Goal: Register for event/course: Sign up to attend an event or enroll in a course

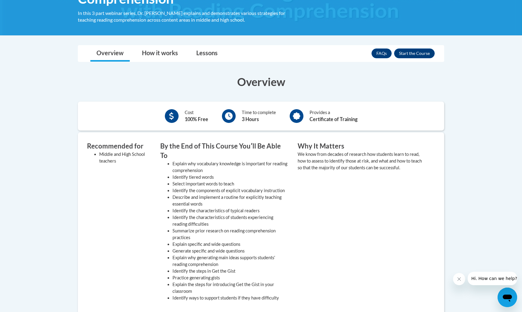
scroll to position [150, 0]
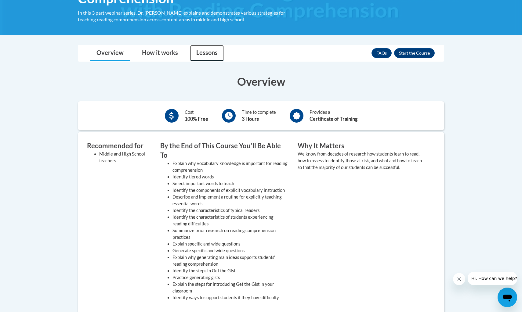
click at [198, 56] on link "Lessons" at bounding box center [207, 53] width 34 height 16
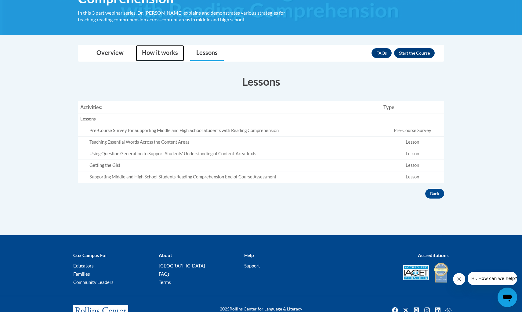
click at [162, 57] on link "How it works" at bounding box center [160, 53] width 48 height 16
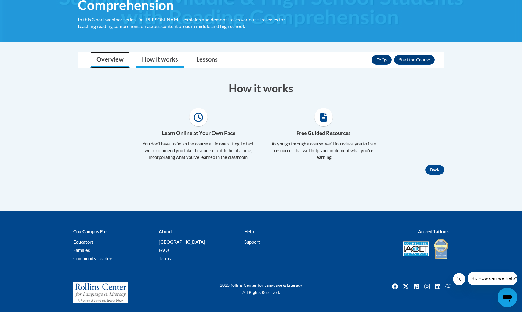
click at [122, 64] on link "Overview" at bounding box center [109, 60] width 39 height 16
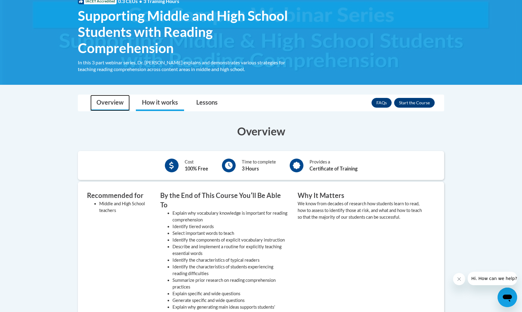
scroll to position [102, 0]
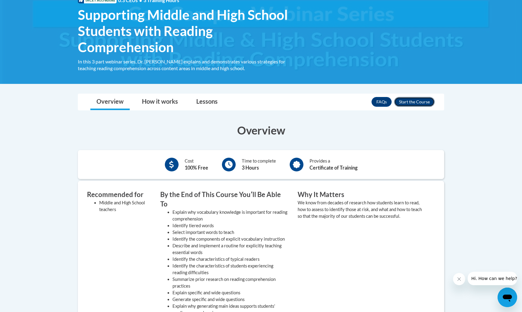
click at [413, 104] on button "Enroll" at bounding box center [414, 102] width 41 height 10
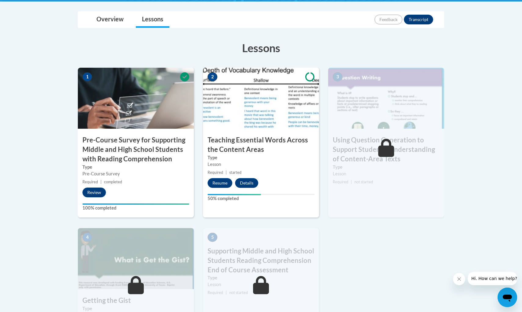
scroll to position [152, 0]
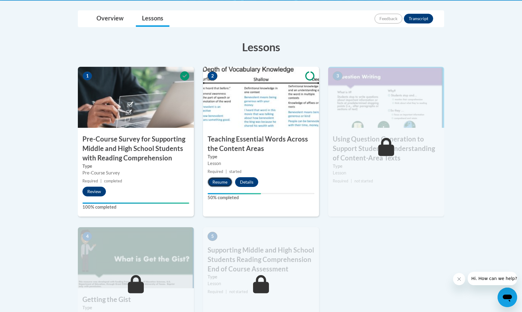
click at [216, 182] on button "Resume" at bounding box center [220, 182] width 25 height 10
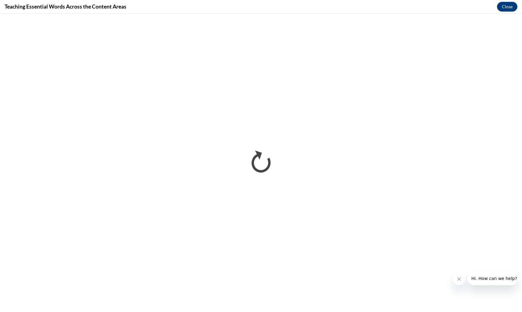
scroll to position [0, 0]
